Goal: Task Accomplishment & Management: Complete application form

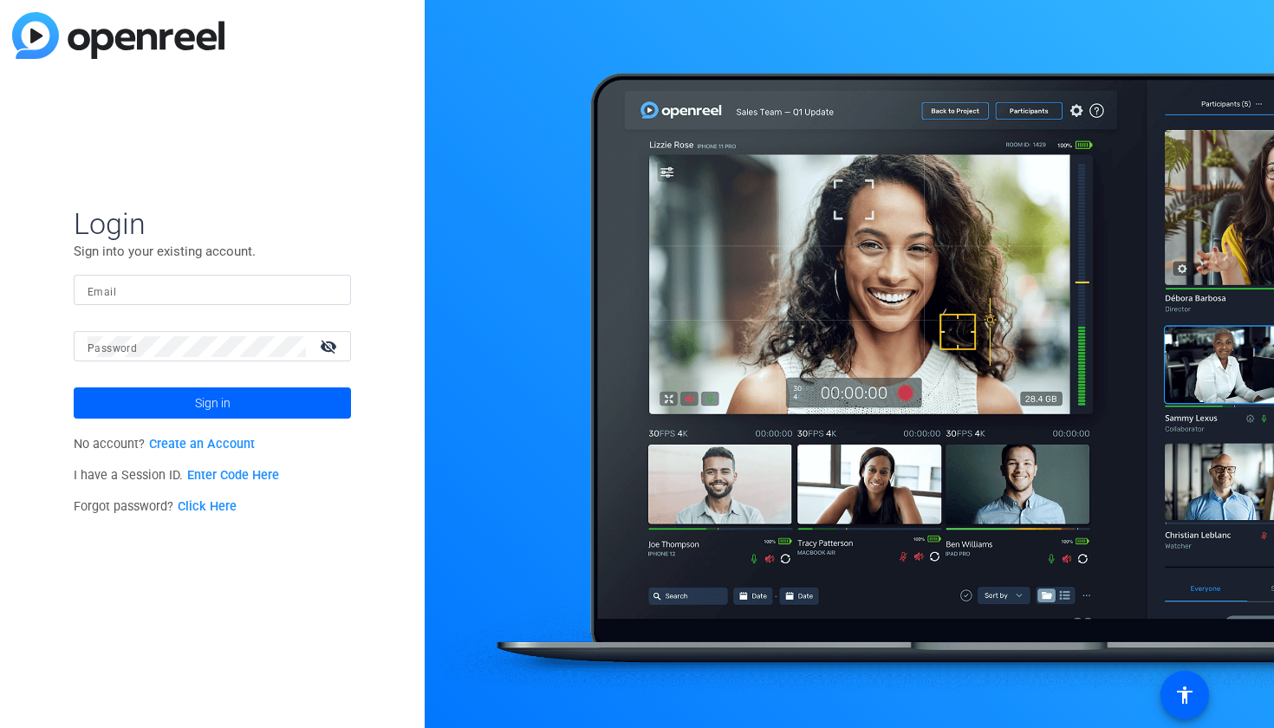
click at [209, 445] on link "Create an Account" at bounding box center [202, 444] width 106 height 15
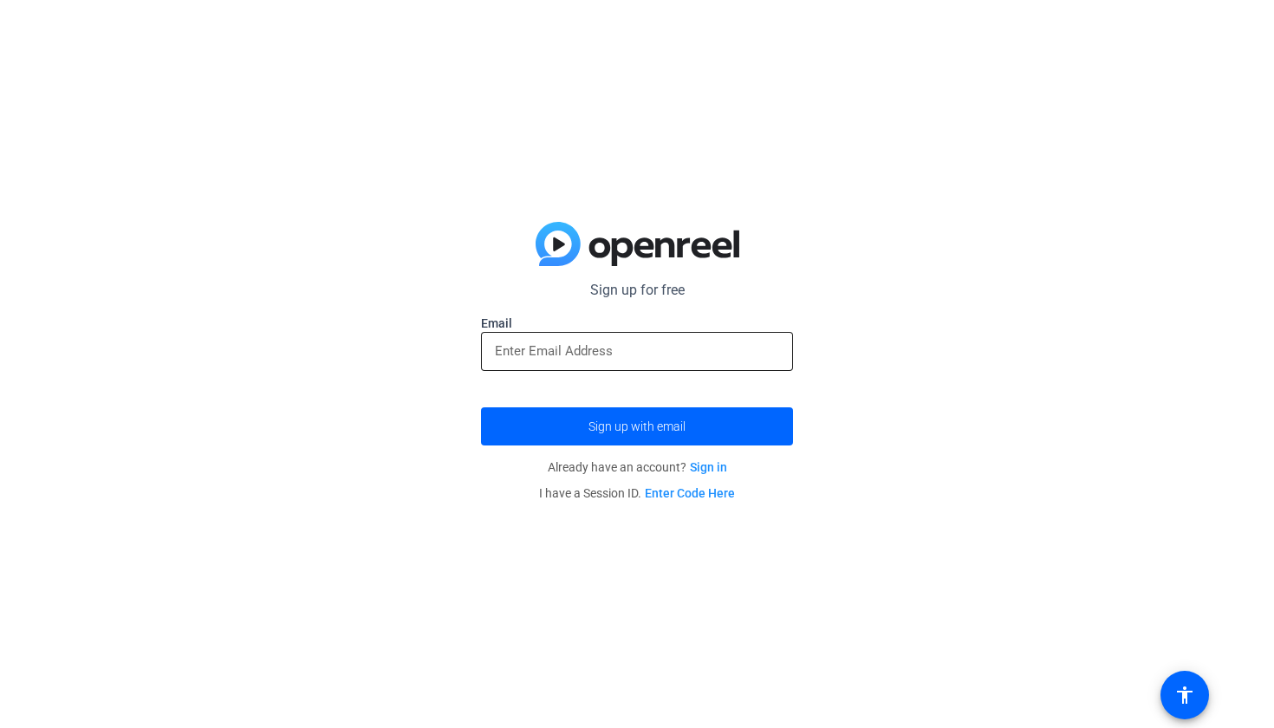
click at [662, 358] on input "email" at bounding box center [637, 351] width 284 height 21
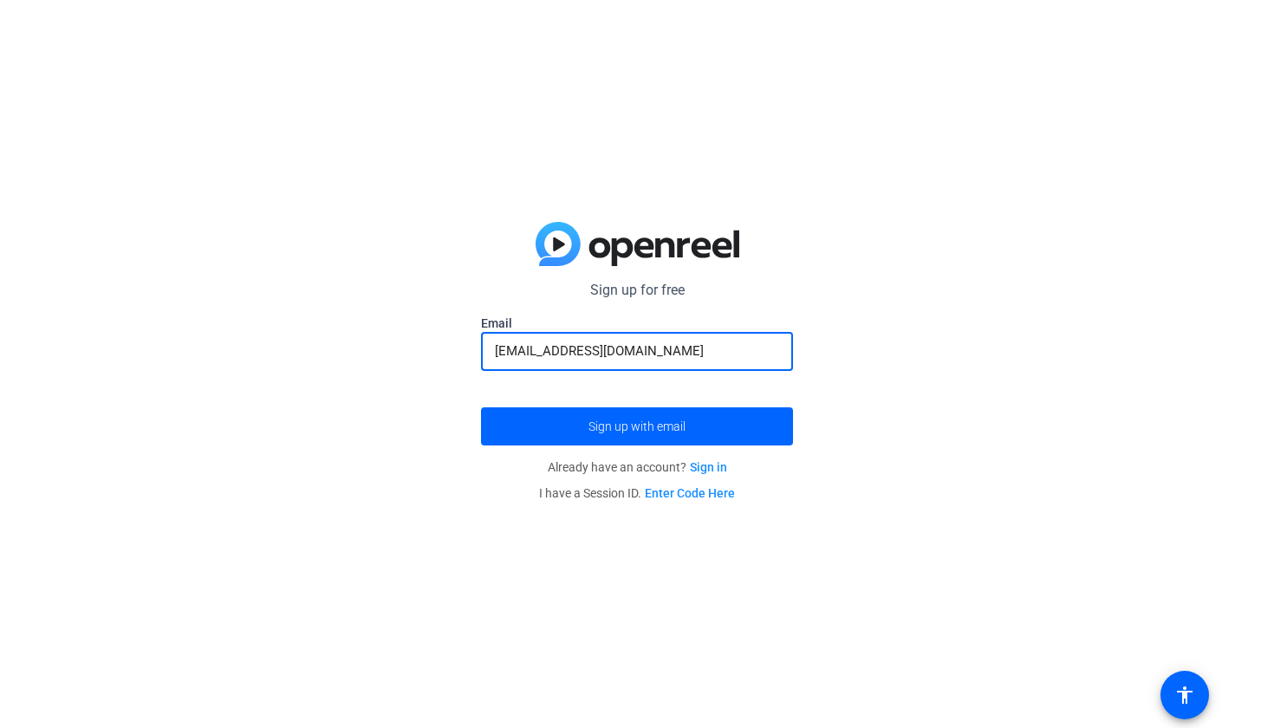
type input "[EMAIL_ADDRESS][DOMAIN_NAME]"
click at [637, 426] on button "Sign up with email" at bounding box center [637, 426] width 312 height 38
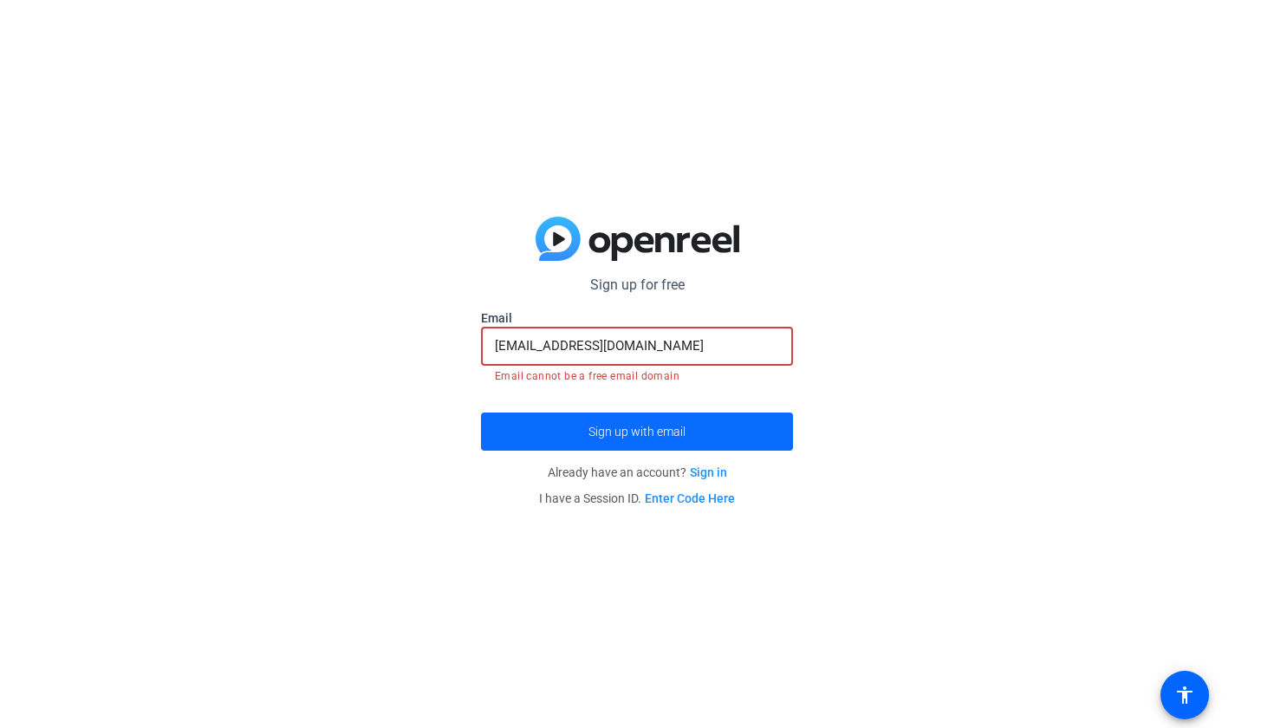
click at [679, 423] on span "submit" at bounding box center [637, 432] width 312 height 42
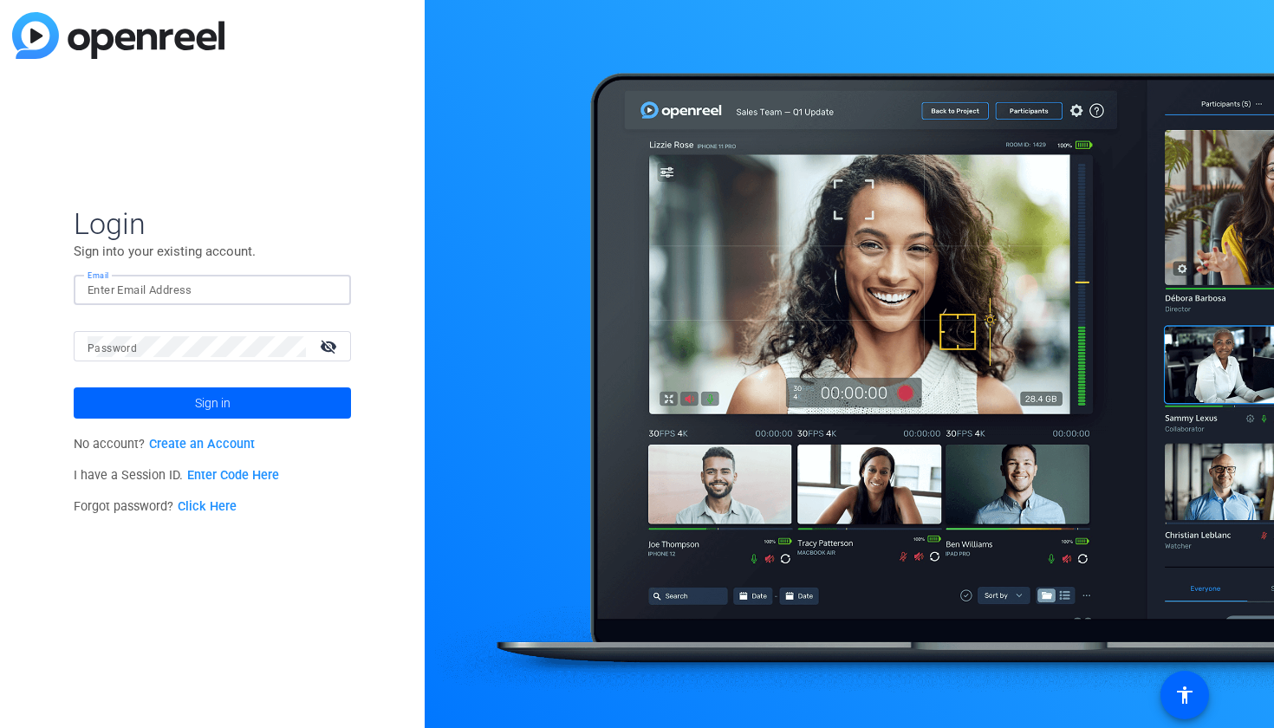
type input "[EMAIL_ADDRESS][DOMAIN_NAME]"
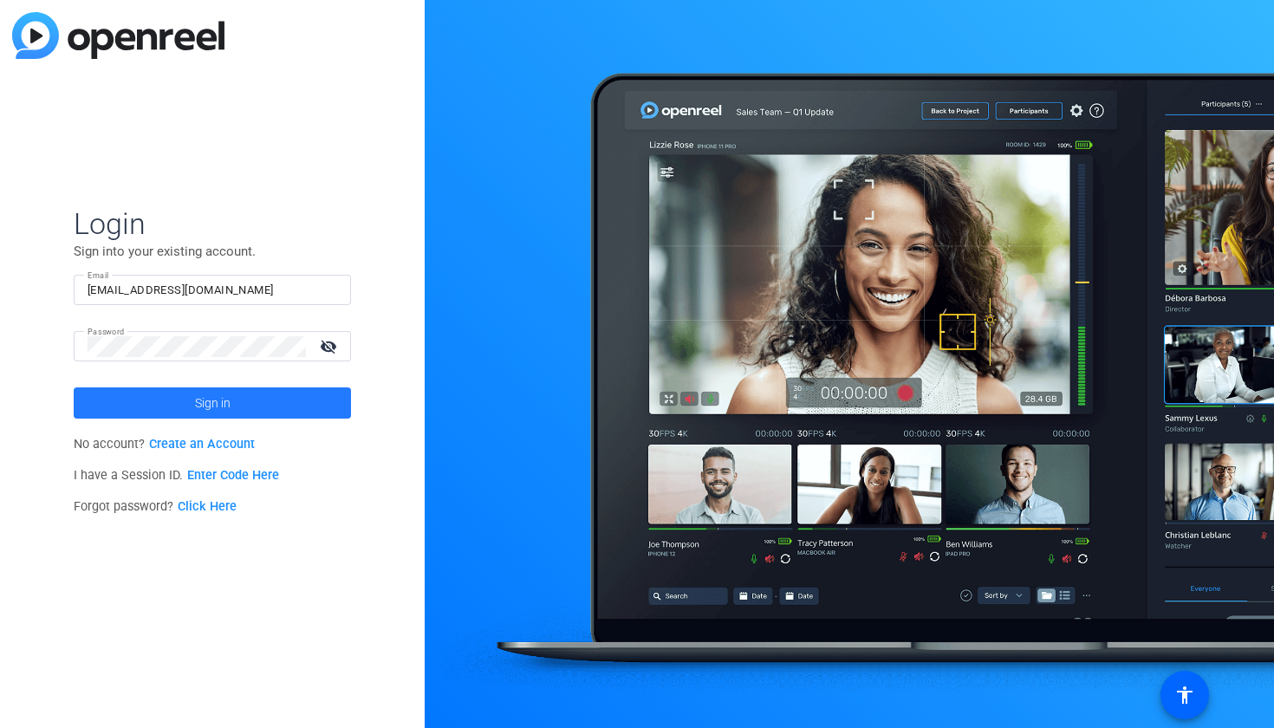
click at [153, 392] on span at bounding box center [212, 403] width 277 height 42
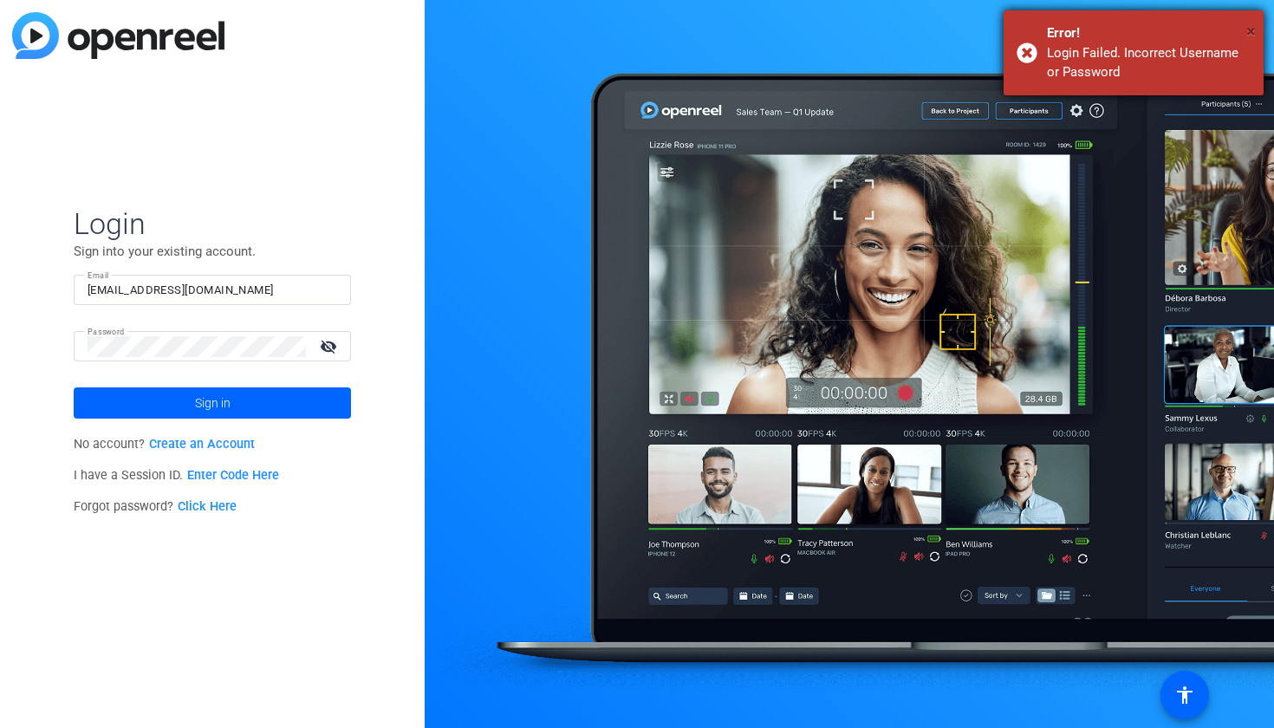
click at [1246, 23] on span "×" at bounding box center [1251, 31] width 10 height 21
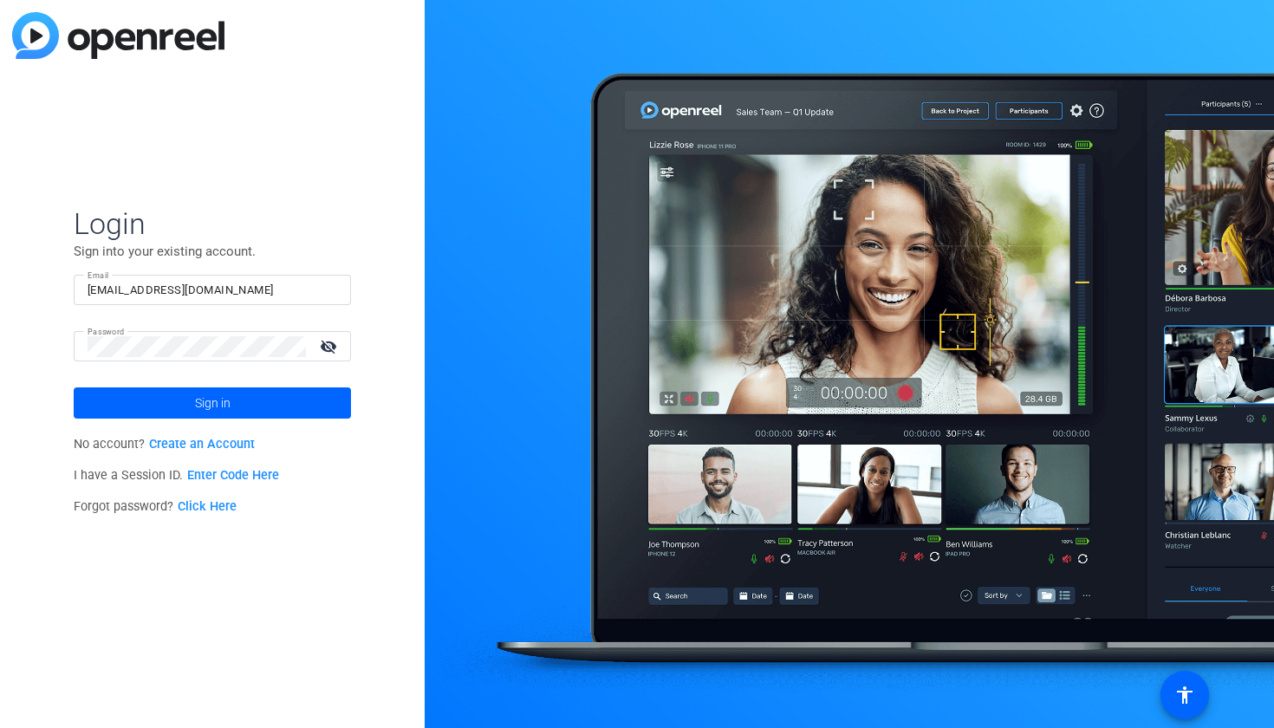
click at [231, 439] on link "Create an Account" at bounding box center [202, 444] width 106 height 15
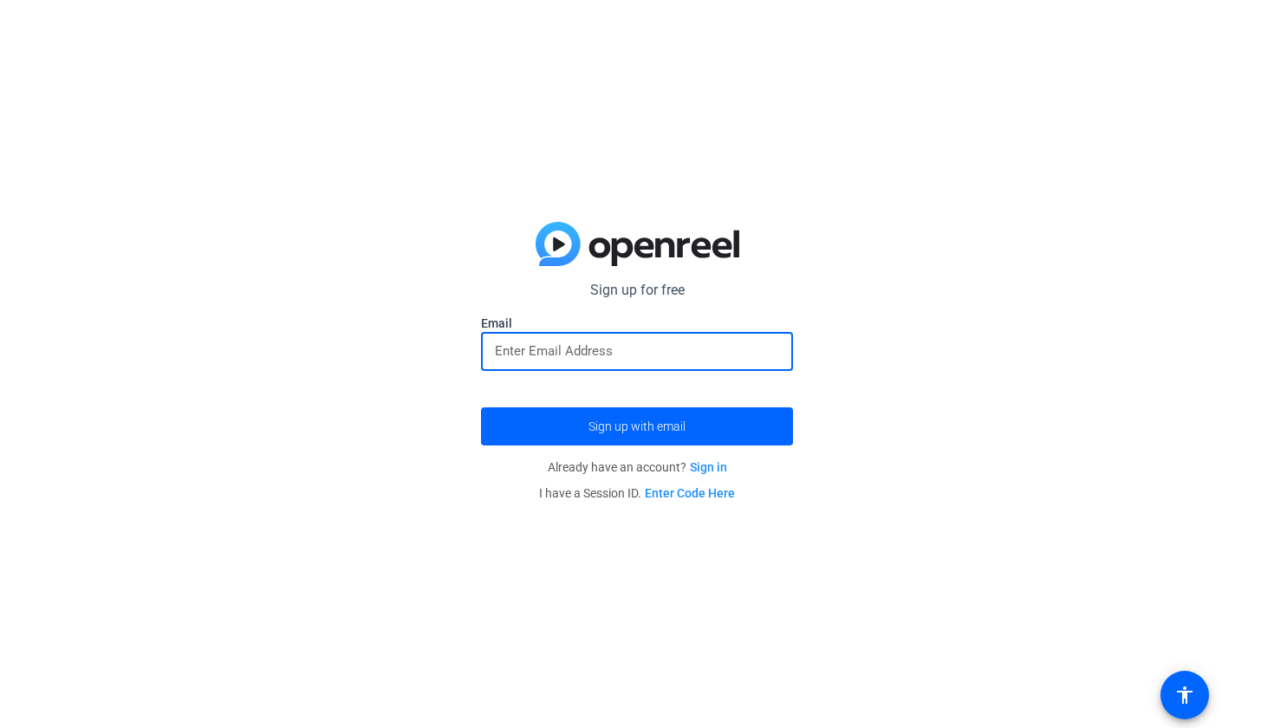
click at [569, 346] on input "email" at bounding box center [637, 351] width 284 height 21
type input "max"
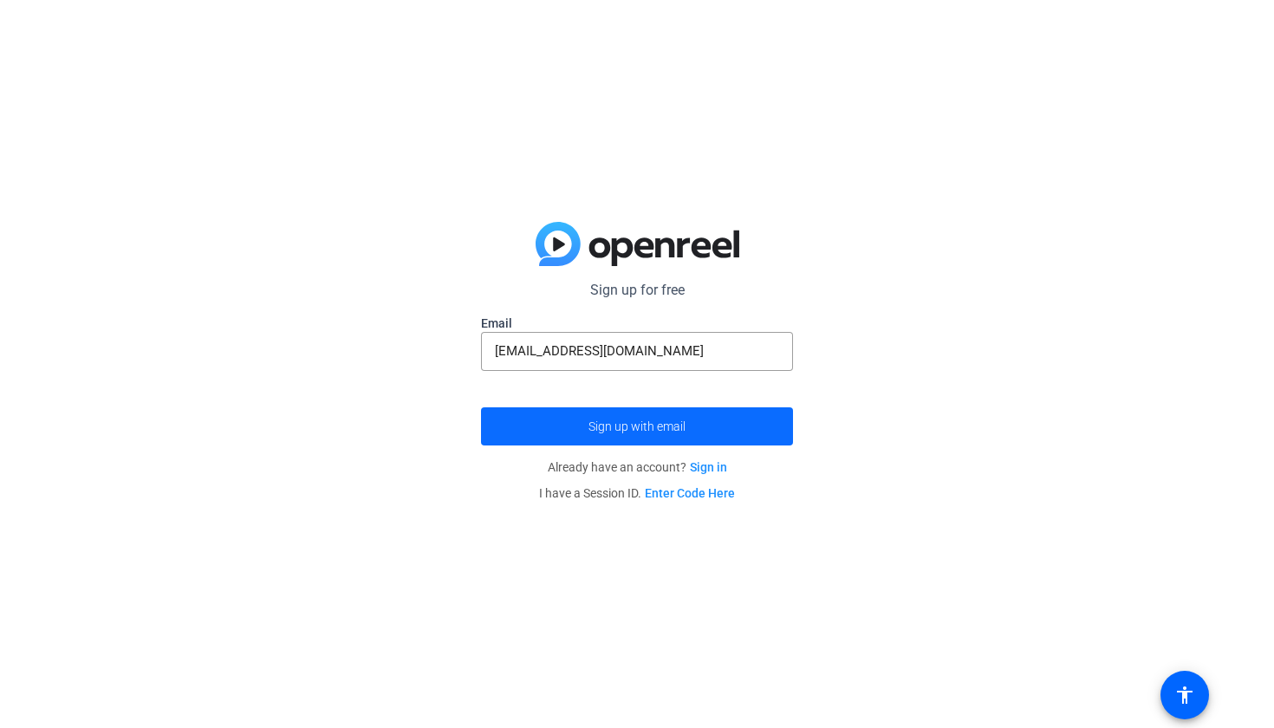
click at [628, 426] on span "Sign up with email" at bounding box center [636, 426] width 97 height 0
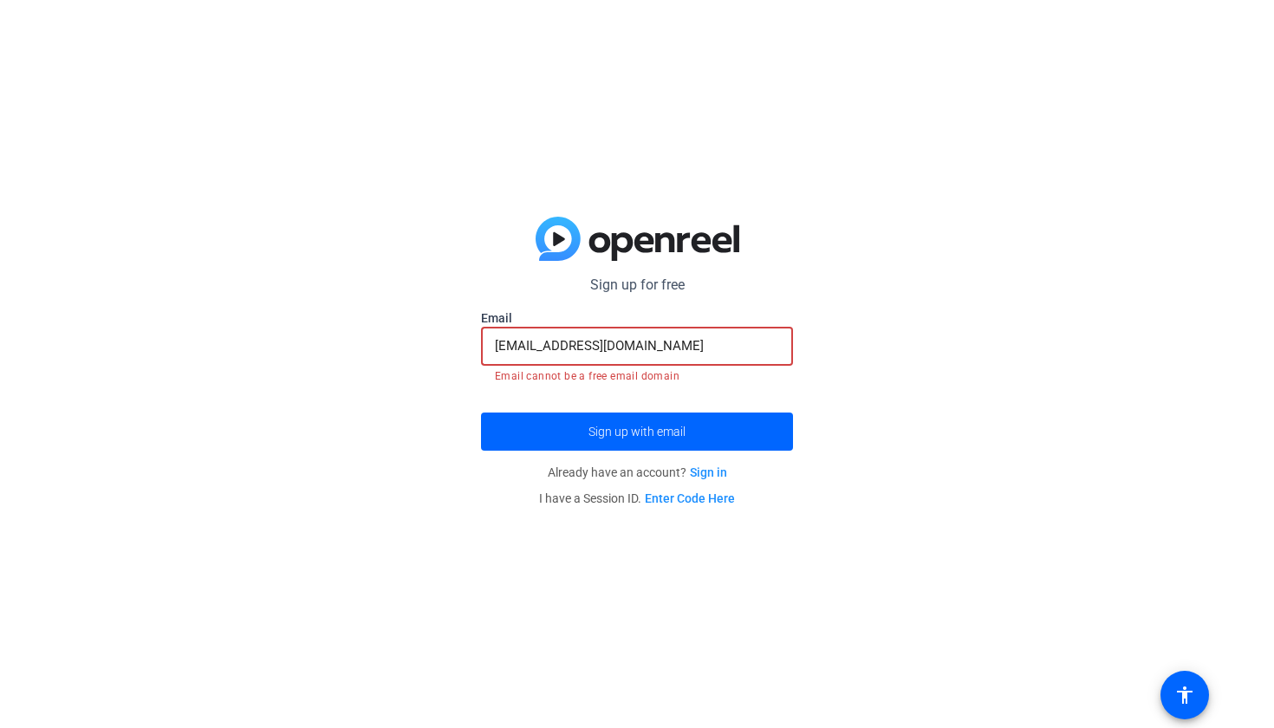
click at [662, 354] on input "[EMAIL_ADDRESS][DOMAIN_NAME]" at bounding box center [637, 345] width 284 height 21
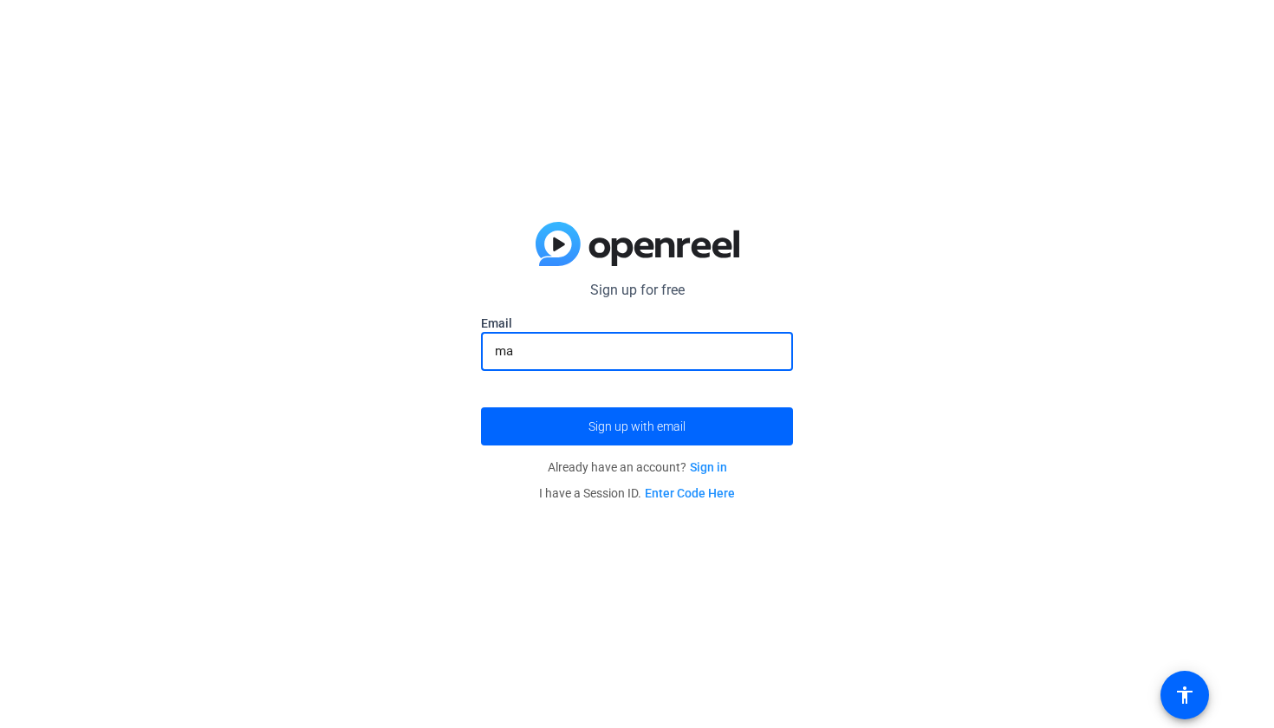
type input "m"
type input "[EMAIL_ADDRESS][DOMAIN_NAME]"
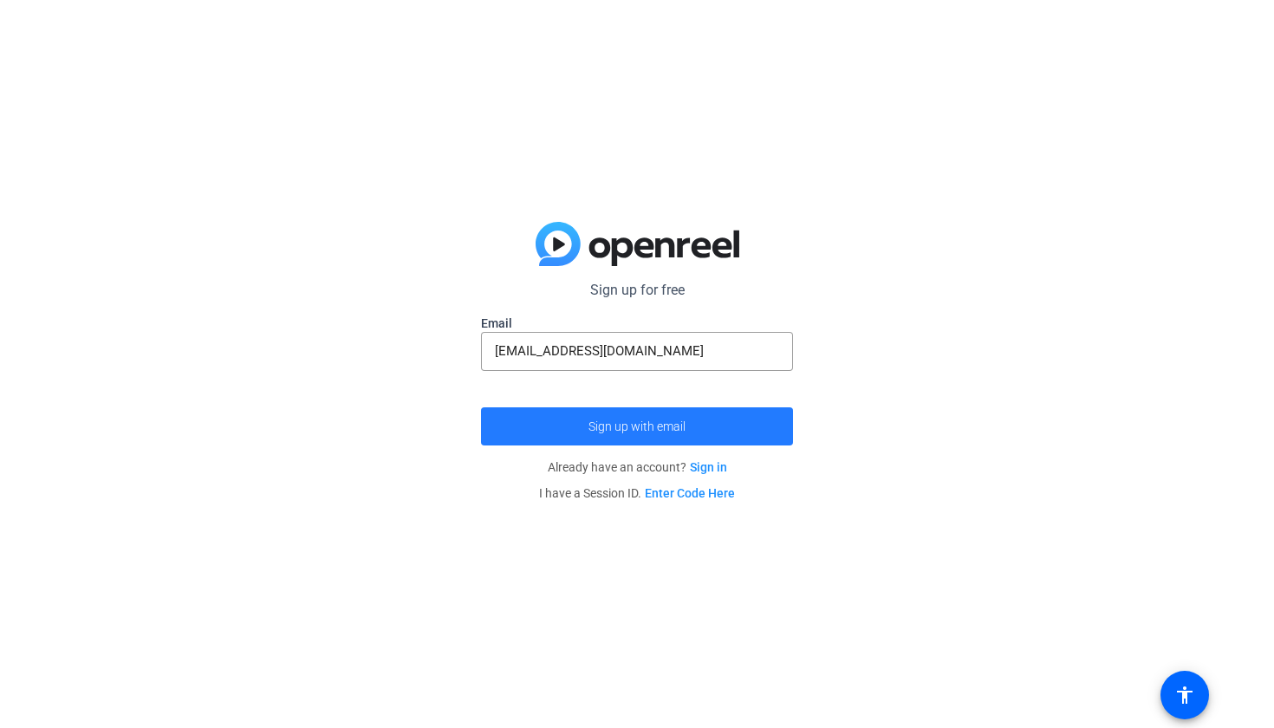
click at [685, 413] on span "submit" at bounding box center [637, 427] width 312 height 42
